Goal: Find specific page/section: Find specific page/section

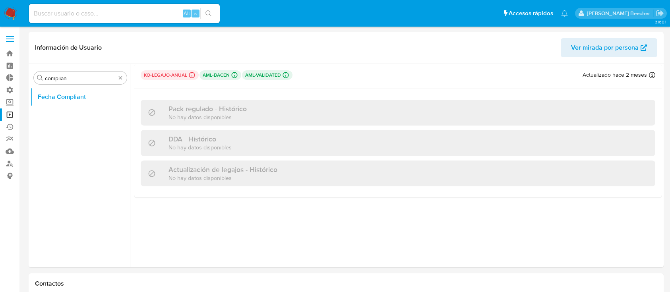
select select "10"
click at [52, 17] on input at bounding box center [124, 13] width 191 height 10
paste input "195861924"
type input "195861924"
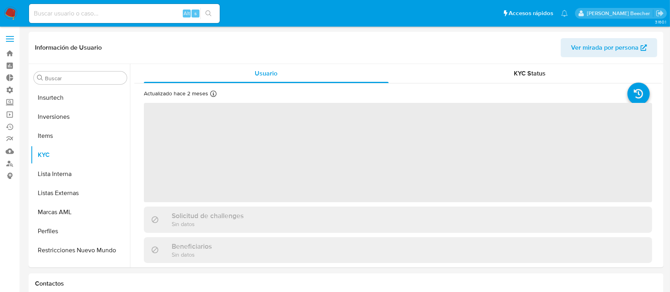
scroll to position [412, 0]
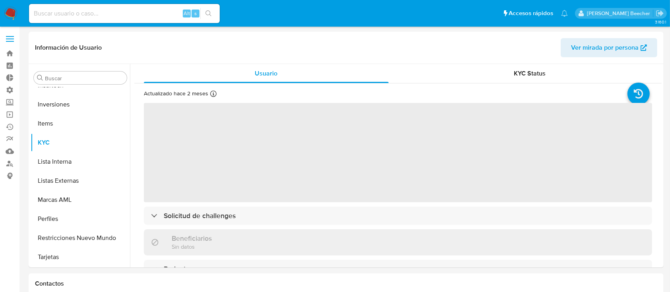
select select "10"
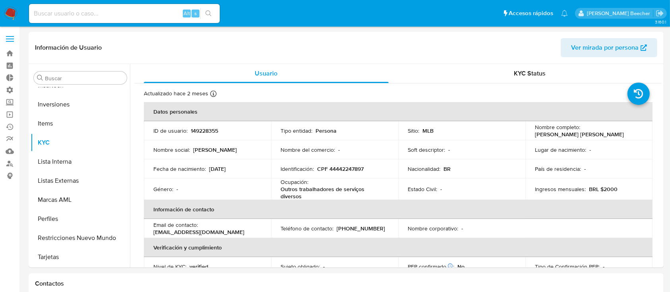
click at [130, 5] on div "Alt s" at bounding box center [124, 13] width 191 height 19
click at [104, 17] on input at bounding box center [124, 13] width 191 height 10
paste input "195861924"
type input "195861924"
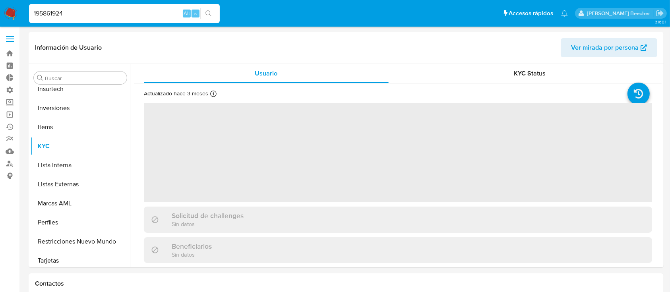
scroll to position [412, 0]
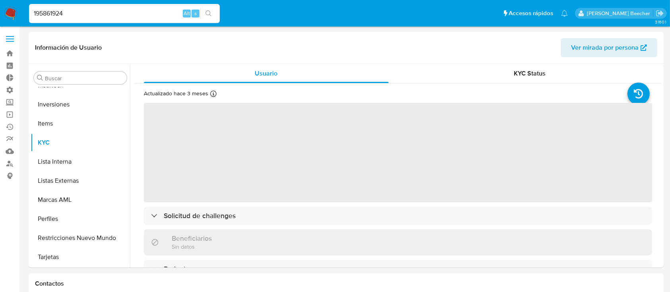
select select "10"
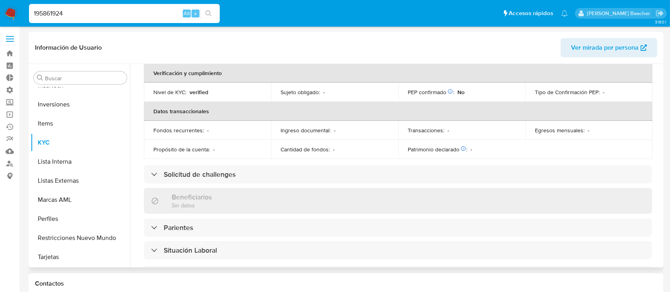
scroll to position [178, 0]
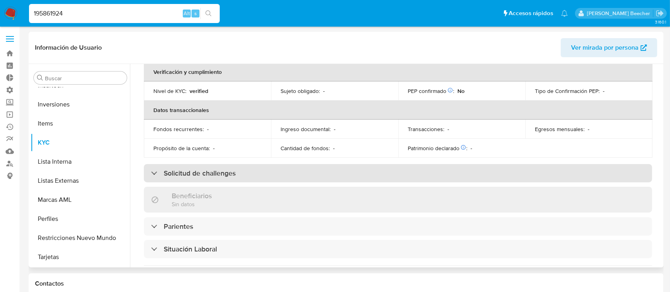
click at [230, 169] on h3 "Solicitud de challenges" at bounding box center [200, 173] width 72 height 9
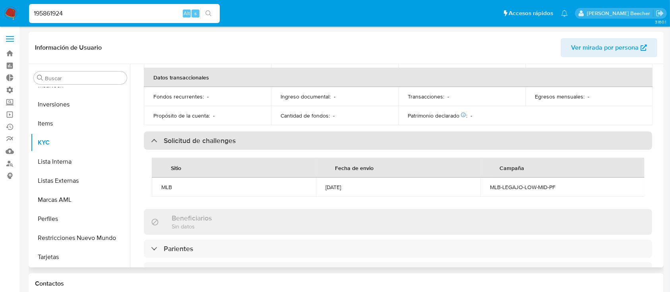
scroll to position [237, 0]
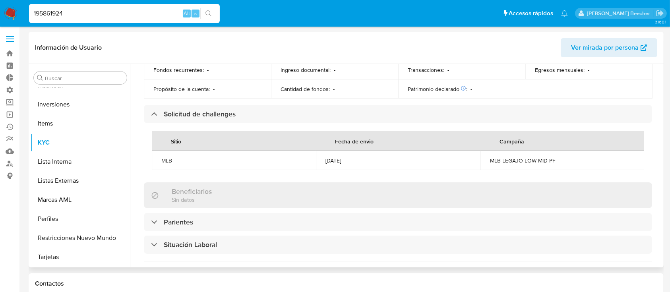
click at [504, 157] on div "MLB-LEGAJO-LOW-MID-PF" at bounding box center [562, 160] width 145 height 7
copy div "MLB-LEGAJO-LOW-MID-PF"
